Goal: Information Seeking & Learning: Learn about a topic

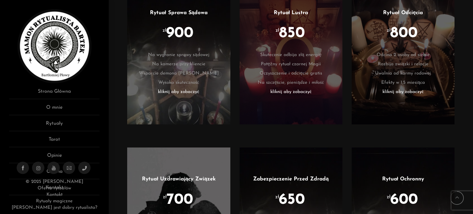
scroll to position [1077, 0]
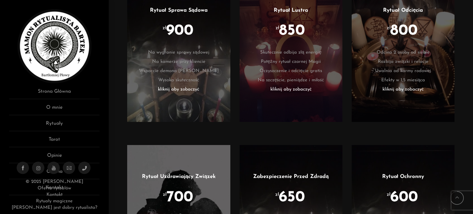
drag, startPoint x: 409, startPoint y: 52, endPoint x: 419, endPoint y: 34, distance: 20.5
click at [419, 34] on li "zł 800" at bounding box center [403, 35] width 84 height 25
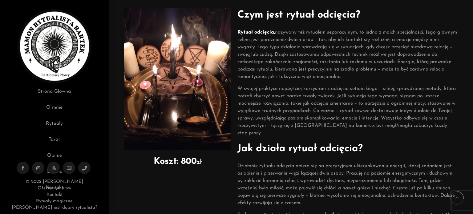
scroll to position [33, 0]
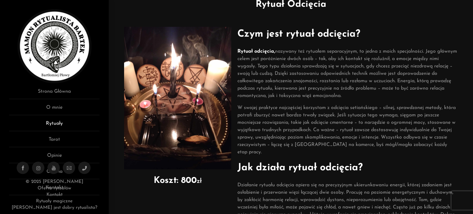
click at [56, 123] on link "Rytuały" at bounding box center [54, 125] width 90 height 11
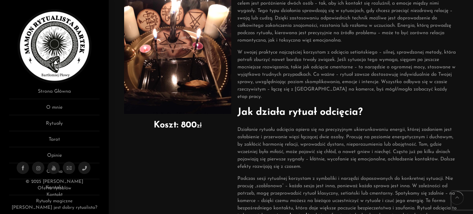
scroll to position [95, 0]
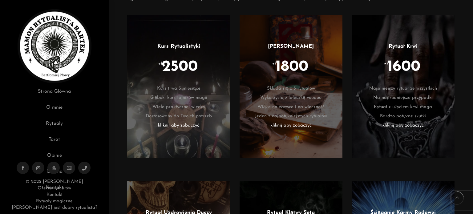
scroll to position [339, 0]
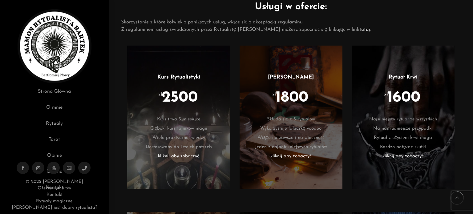
click at [302, 106] on li "zł 1800" at bounding box center [291, 102] width 84 height 25
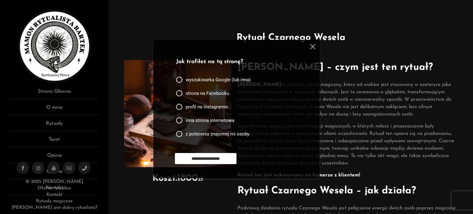
click at [309, 48] on div at bounding box center [311, 47] width 7 height 7
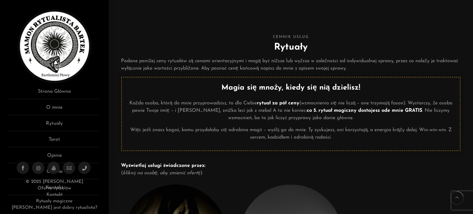
scroll to position [339, 0]
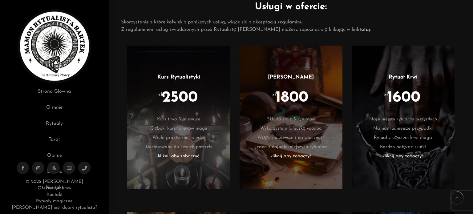
click at [172, 94] on span "2500" at bounding box center [180, 97] width 36 height 15
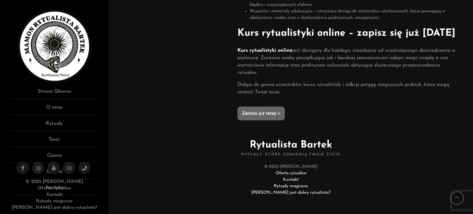
scroll to position [310, 0]
